Goal: Task Accomplishment & Management: Manage account settings

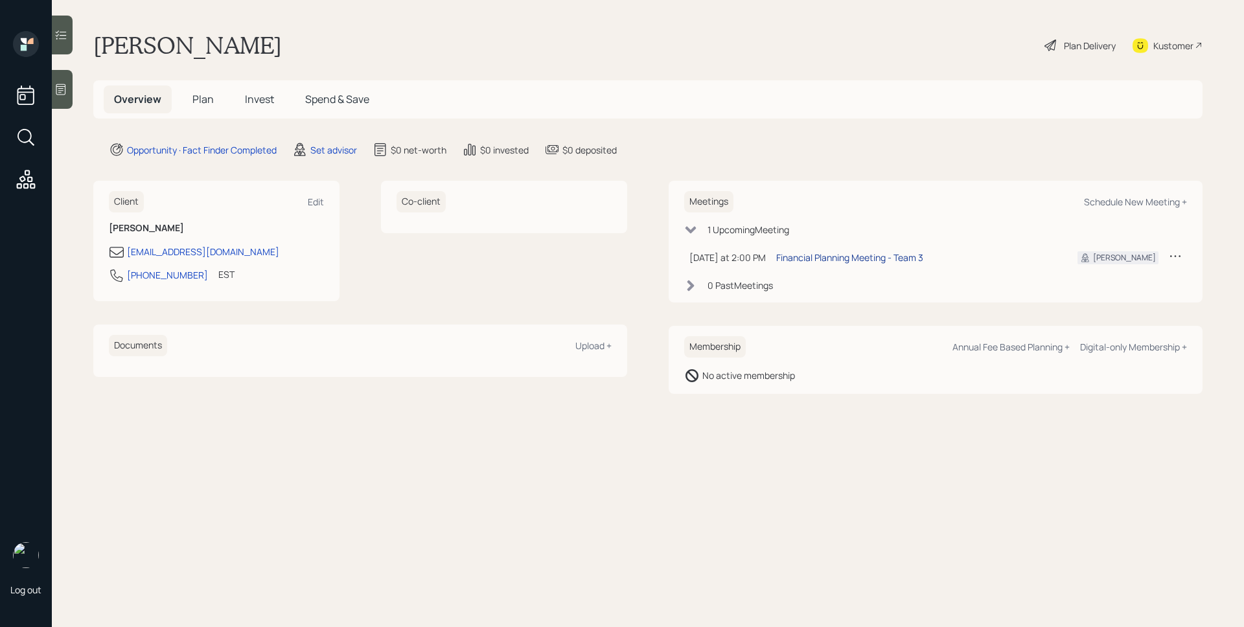
click at [874, 260] on div "Financial Planning Meeting - Team 3" at bounding box center [849, 258] width 147 height 14
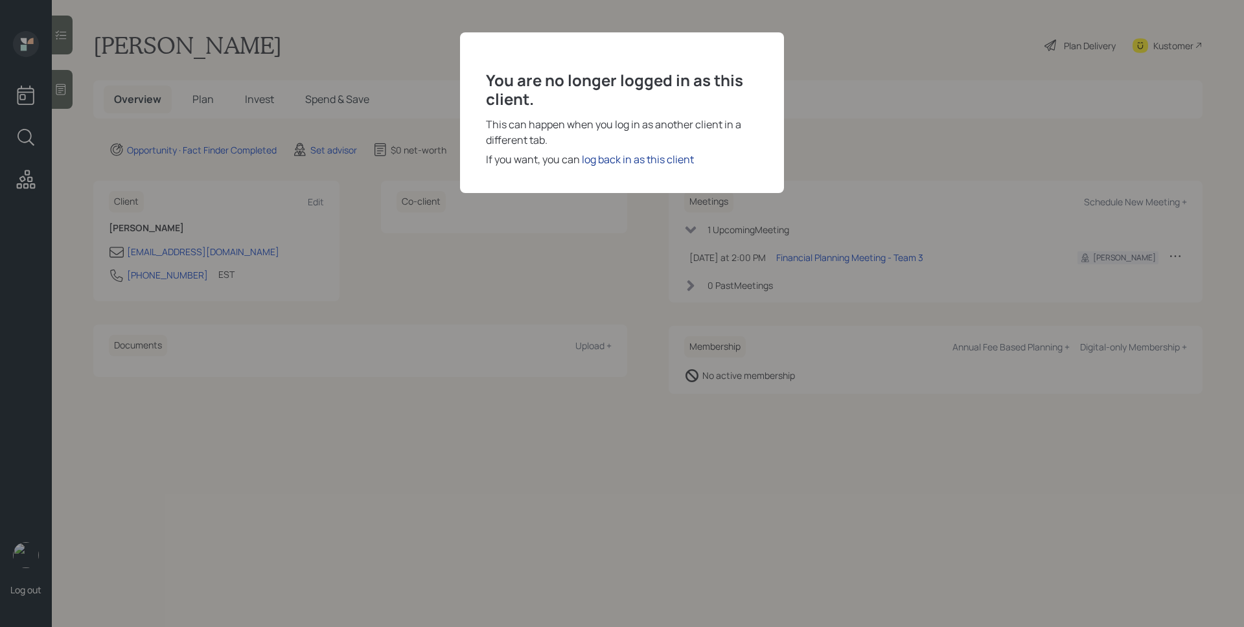
click at [675, 152] on div "log back in as this client" at bounding box center [638, 160] width 112 height 16
